Goal: Transaction & Acquisition: Purchase product/service

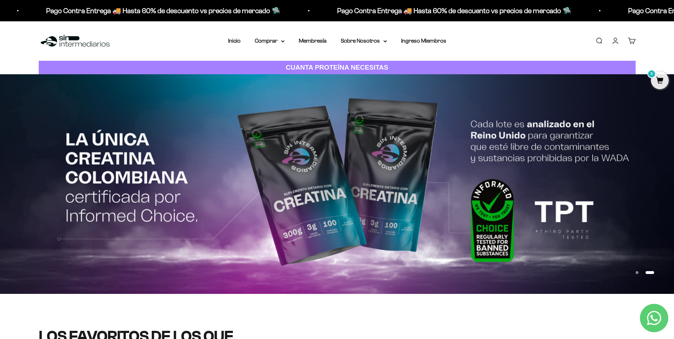
click at [620, 41] on link "Iniciar sesión" at bounding box center [616, 41] width 8 height 8
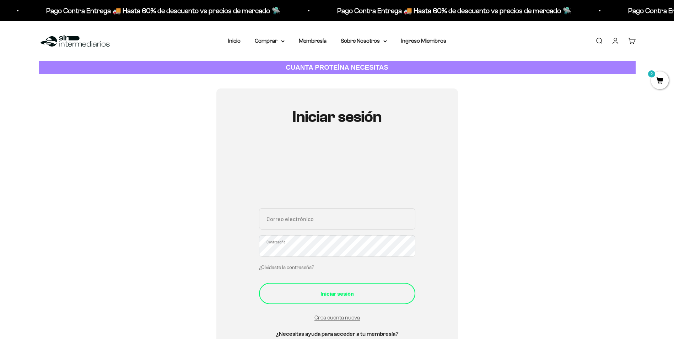
type input "[EMAIL_ADDRESS][DOMAIN_NAME]"
drag, startPoint x: 325, startPoint y: 293, endPoint x: 338, endPoint y: 293, distance: 12.8
click at [326, 293] on div "Iniciar sesión" at bounding box center [337, 293] width 128 height 9
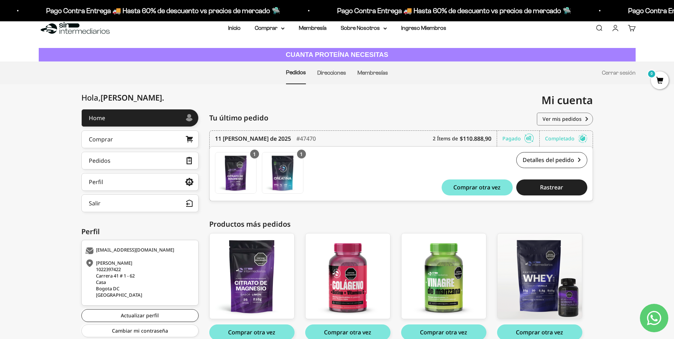
scroll to position [36, 0]
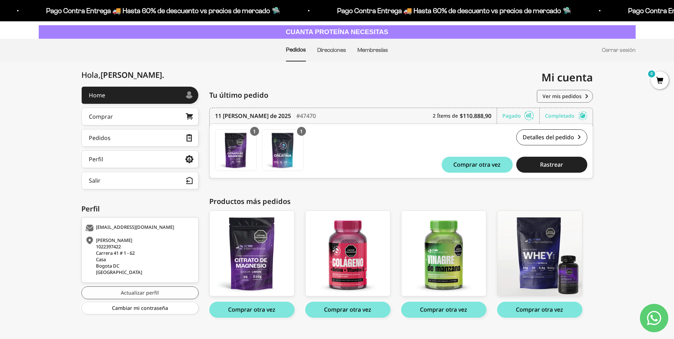
click at [145, 292] on link "Actualizar perfil" at bounding box center [139, 293] width 117 height 13
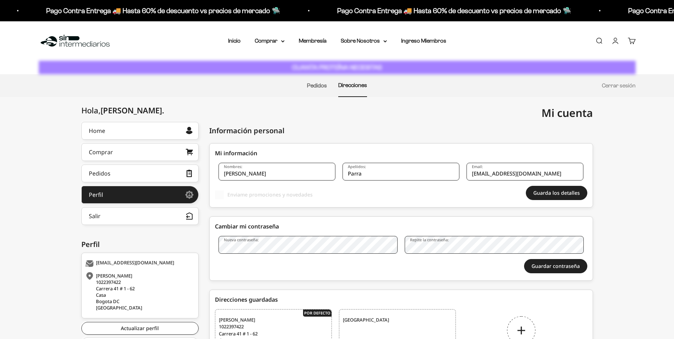
select select "Colombia"
select select "Bogotá, D.C."
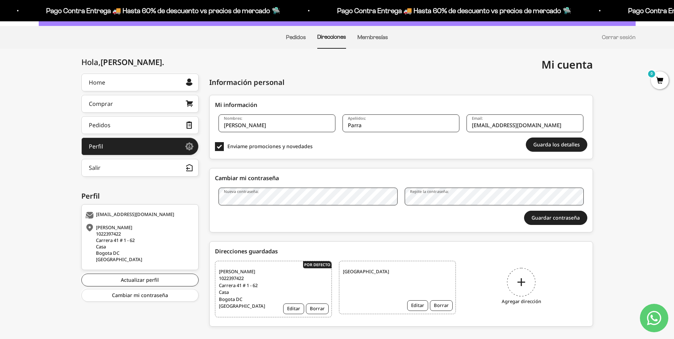
scroll to position [59, 0]
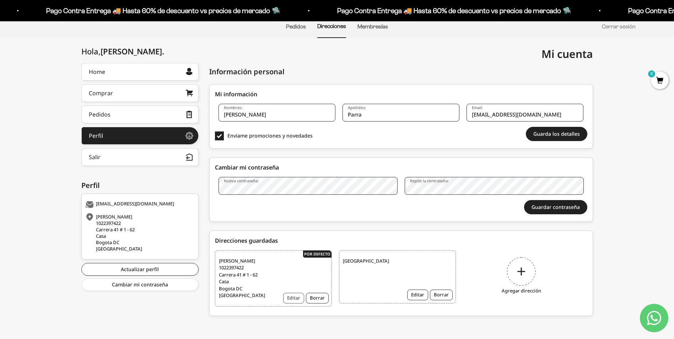
click at [293, 298] on button "Editar" at bounding box center [293, 298] width 21 height 11
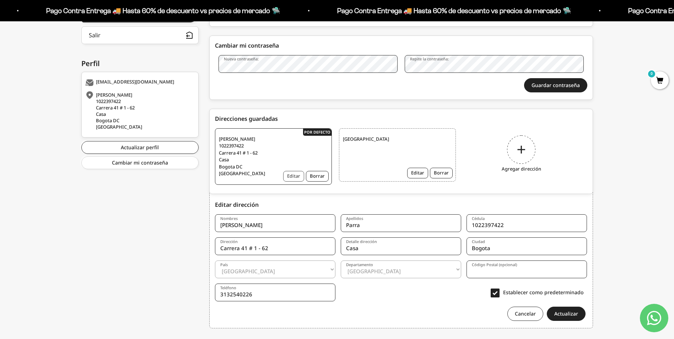
scroll to position [197, 0]
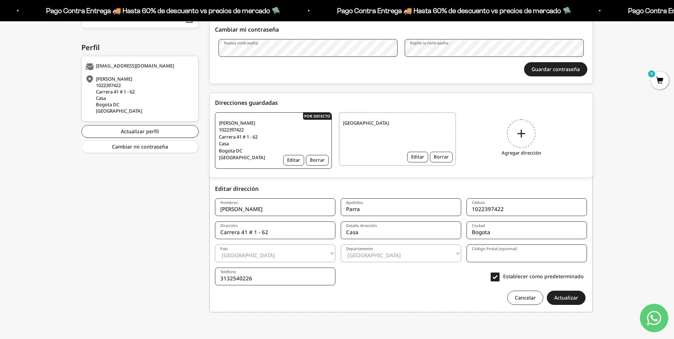
click at [272, 232] on input "Carrera 41 # 1 - 62" at bounding box center [275, 230] width 121 height 18
type input "C"
click at [243, 236] on input "Dirección" at bounding box center [275, 230] width 121 height 18
paste input "Calle 18a sur 29c - 47"
type input "Calle 18a sur 29c - 47"
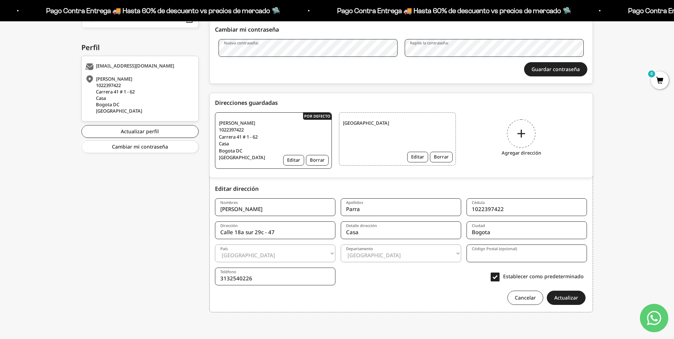
drag, startPoint x: 363, startPoint y: 236, endPoint x: 340, endPoint y: 232, distance: 22.7
click at [340, 232] on form "Nombres Nicolas Apellidos Parra Cédula 1022397422 Dirección Calle 18a sur 29c -…" at bounding box center [401, 249] width 373 height 112
type input "Apto 1907"
click at [555, 301] on button "Actualizar" at bounding box center [566, 298] width 39 height 14
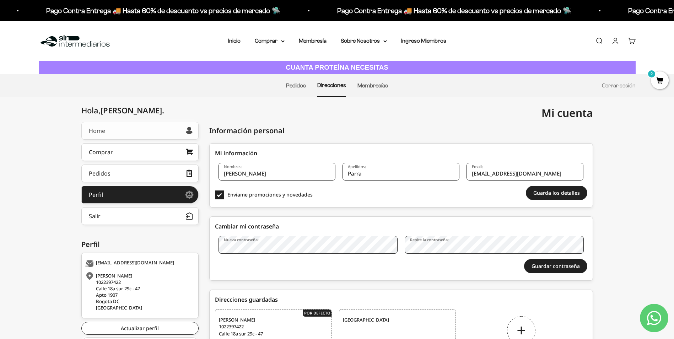
click at [123, 133] on link "Home" at bounding box center [139, 131] width 117 height 18
click at [150, 127] on link "Home" at bounding box center [139, 131] width 117 height 18
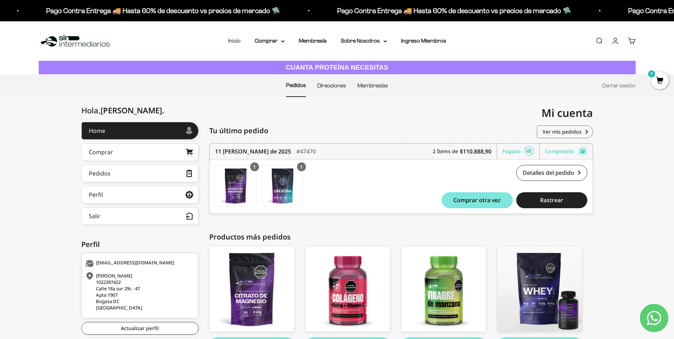
click at [231, 38] on link "Inicio" at bounding box center [234, 41] width 12 height 6
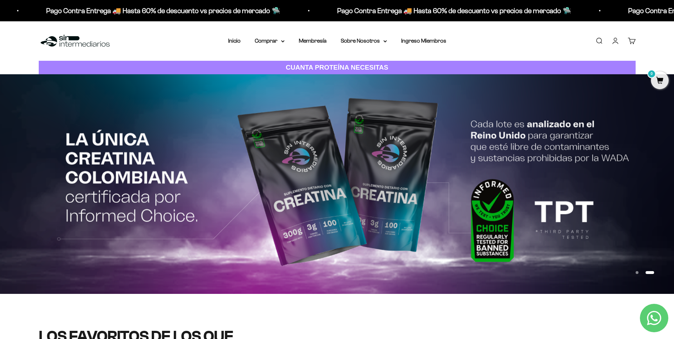
click at [635, 44] on link "Carrito 0" at bounding box center [632, 41] width 8 height 8
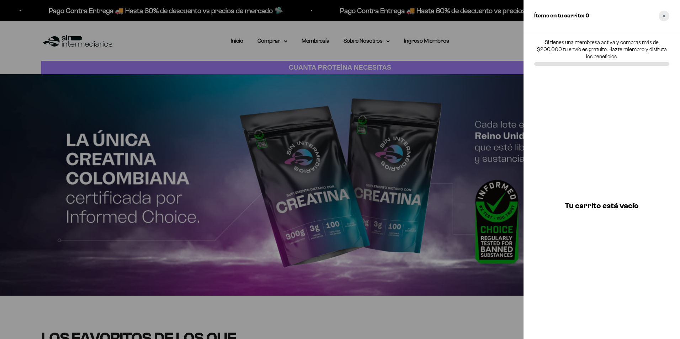
click at [665, 13] on div "Close cart" at bounding box center [663, 16] width 11 height 11
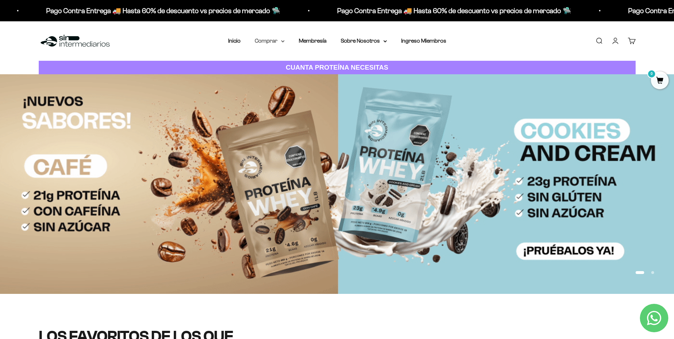
click at [279, 40] on summary "Comprar" at bounding box center [270, 40] width 30 height 9
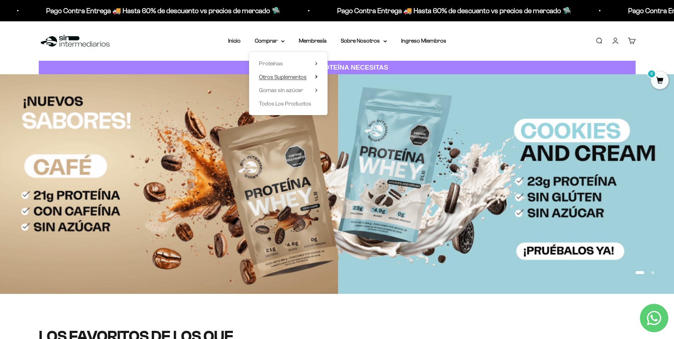
click at [303, 76] on span "Otros Suplementos" at bounding box center [283, 77] width 48 height 6
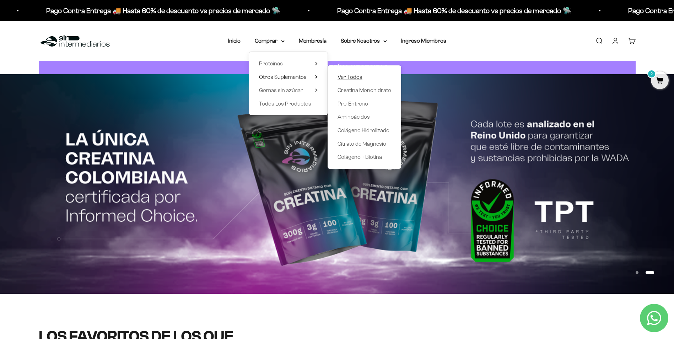
click at [350, 74] on span "Ver Todos" at bounding box center [350, 77] width 25 height 6
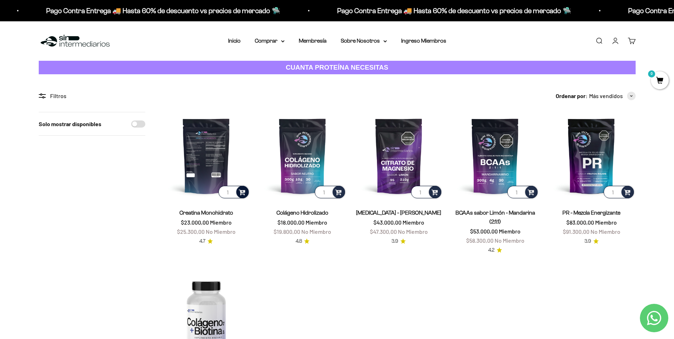
click at [244, 193] on span at bounding box center [242, 192] width 7 height 8
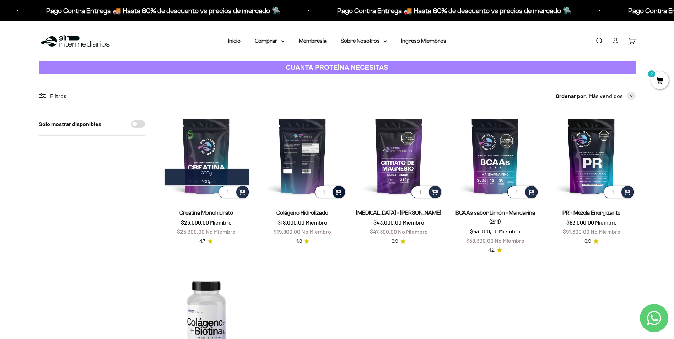
click at [341, 195] on span at bounding box center [338, 192] width 7 height 8
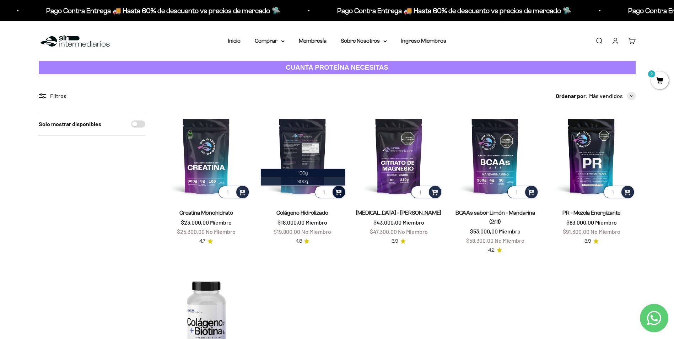
click at [304, 182] on span "300g" at bounding box center [303, 181] width 11 height 5
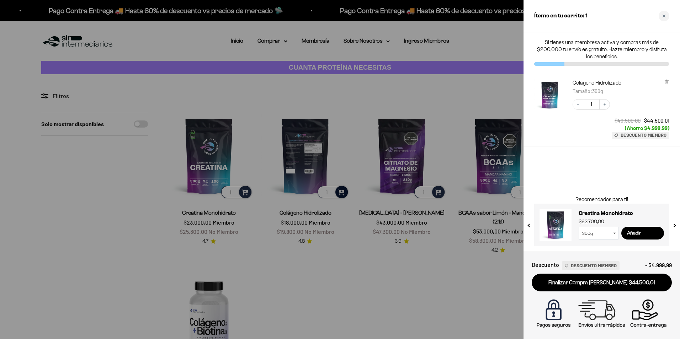
click at [244, 190] on div at bounding box center [340, 169] width 680 height 339
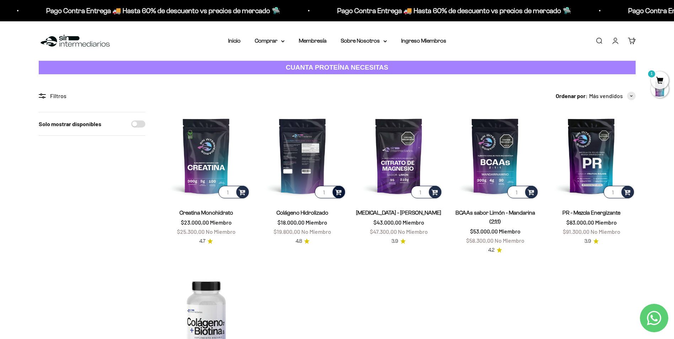
click at [244, 190] on span at bounding box center [242, 192] width 7 height 8
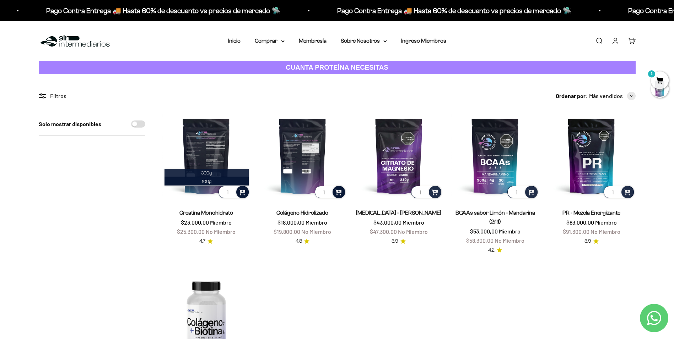
click at [209, 173] on span "300g" at bounding box center [206, 172] width 11 height 5
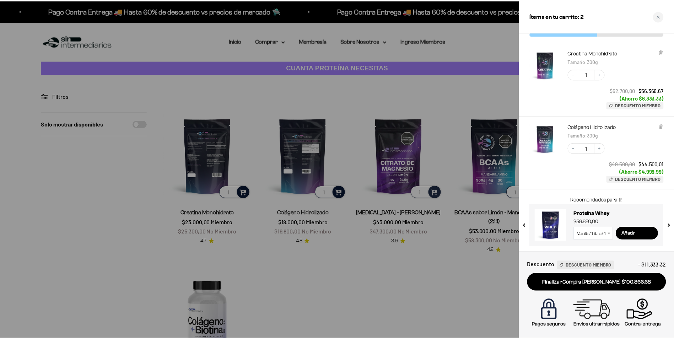
scroll to position [31, 0]
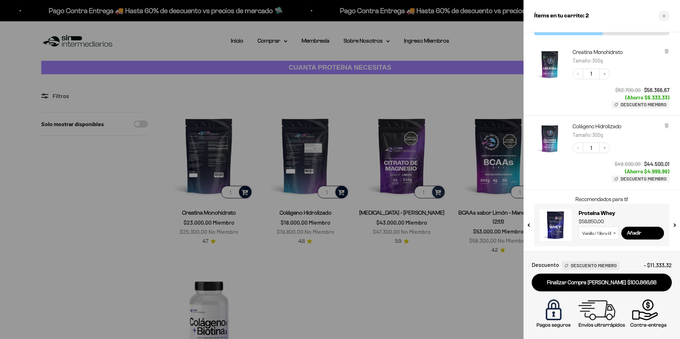
click at [389, 273] on div at bounding box center [340, 169] width 680 height 339
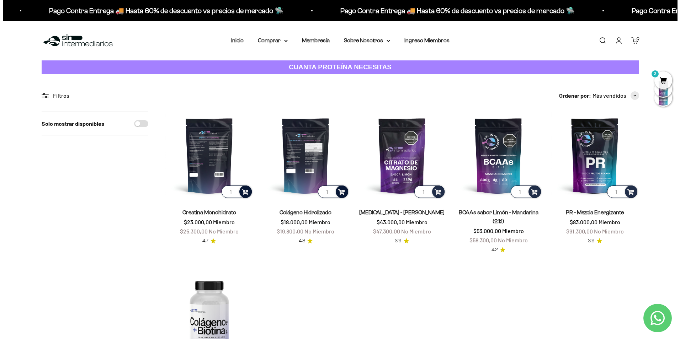
scroll to position [0, 0]
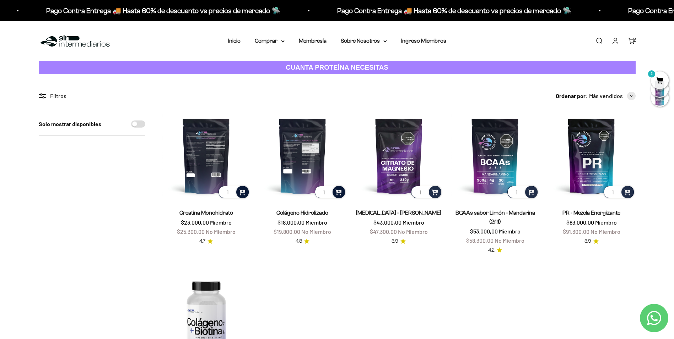
click at [662, 81] on span "2" at bounding box center [660, 80] width 18 height 18
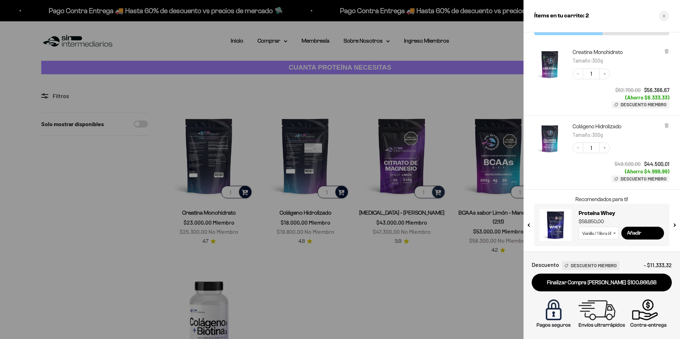
click at [600, 280] on link "Finalizar Compra [PERSON_NAME] $100.866,68" at bounding box center [602, 283] width 140 height 18
